Goal: Unclear

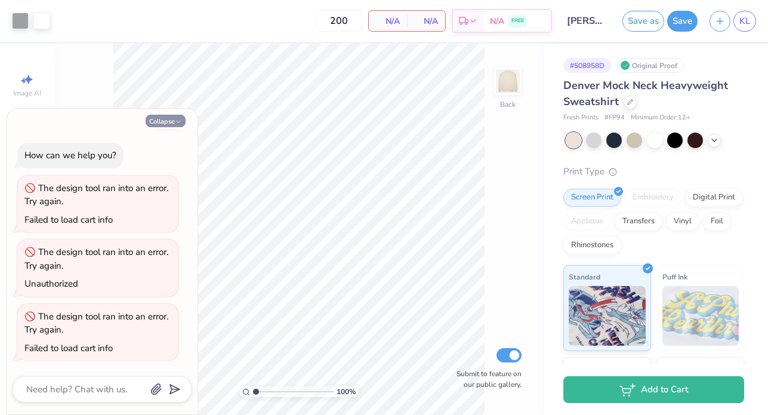
click at [165, 122] on button "Collapse" at bounding box center [166, 121] width 40 height 13
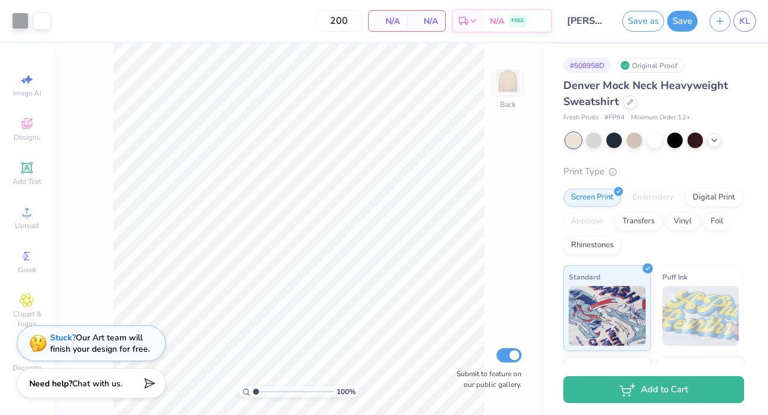
type textarea "x"
click at [714, 138] on icon at bounding box center [714, 139] width 10 height 10
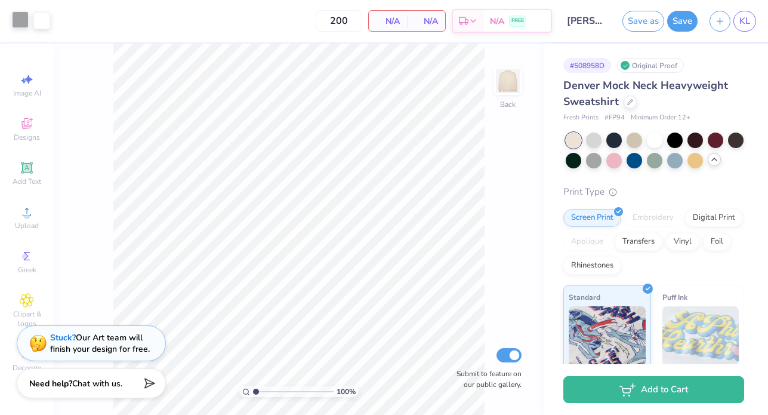
click at [22, 17] on div at bounding box center [20, 19] width 17 height 17
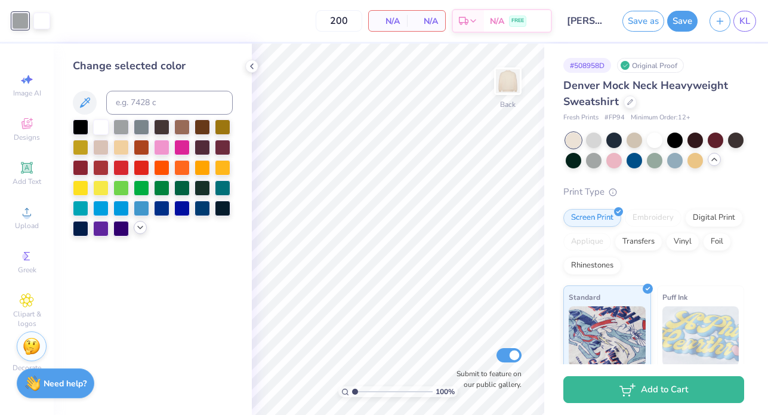
click at [141, 234] on div at bounding box center [140, 227] width 13 height 13
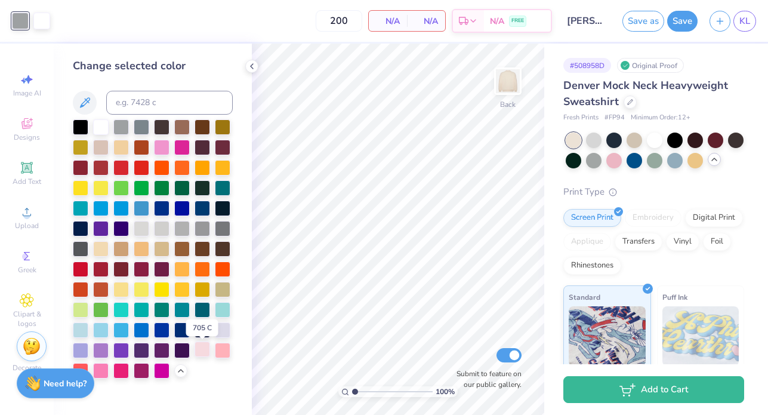
click at [203, 356] on div at bounding box center [202, 349] width 16 height 16
click at [654, 140] on div at bounding box center [655, 139] width 16 height 16
click at [635, 141] on div at bounding box center [634, 139] width 16 height 16
click at [595, 140] on div at bounding box center [594, 139] width 16 height 16
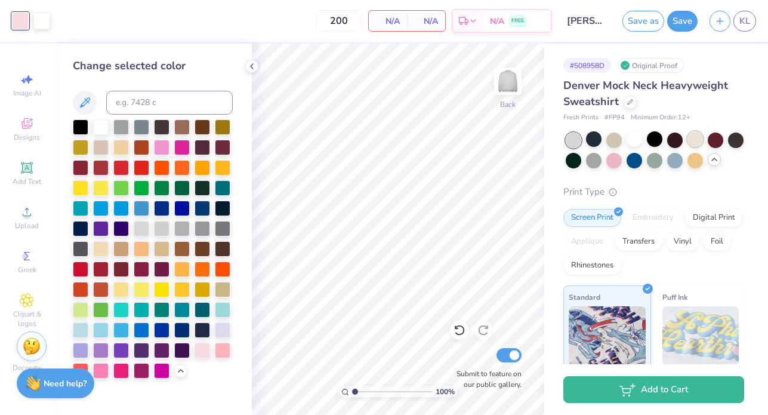
click at [690, 140] on div at bounding box center [695, 139] width 16 height 16
click at [140, 123] on div at bounding box center [142, 126] width 16 height 16
click at [123, 126] on div at bounding box center [121, 126] width 16 height 16
